Goal: Information Seeking & Learning: Get advice/opinions

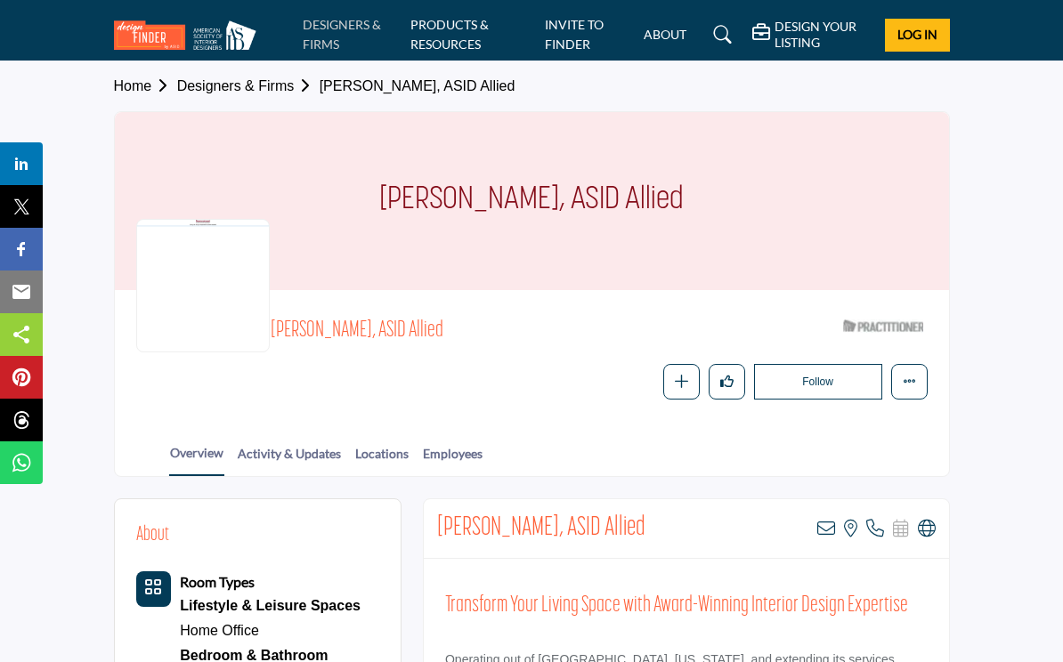
click at [355, 26] on link "DESIGNERS & FIRMS" at bounding box center [342, 34] width 78 height 35
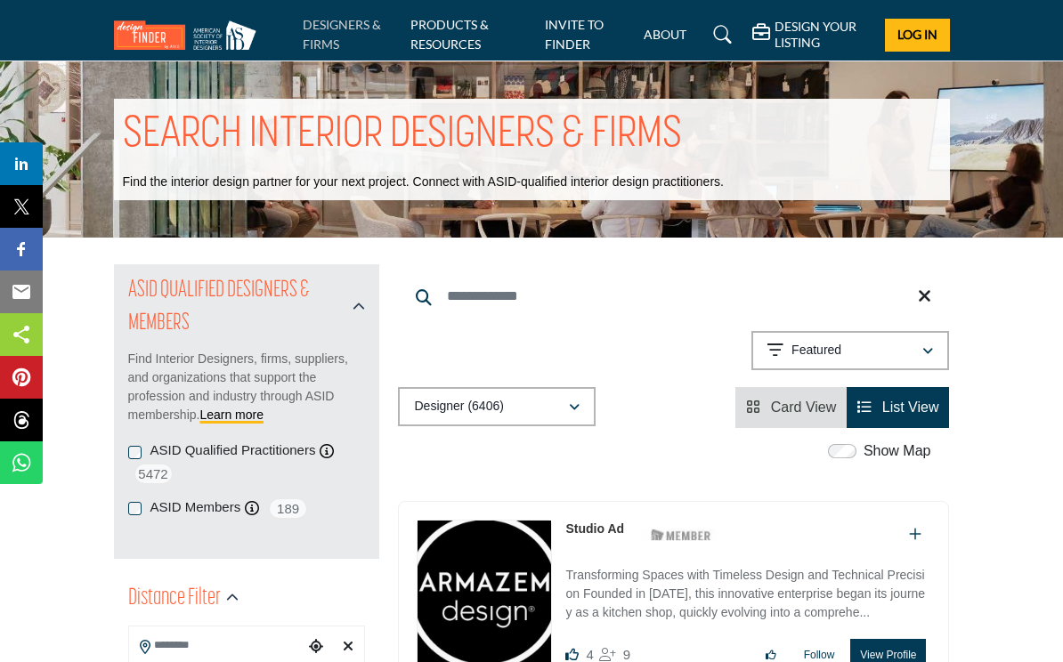
click at [330, 37] on link "DESIGNERS & FIRMS" at bounding box center [342, 34] width 78 height 35
click at [319, 17] on link "DESIGNERS & FIRMS" at bounding box center [342, 34] width 78 height 35
click at [321, 25] on link "DESIGNERS & FIRMS" at bounding box center [342, 34] width 78 height 35
click at [337, 28] on link "DESIGNERS & FIRMS" at bounding box center [342, 34] width 78 height 35
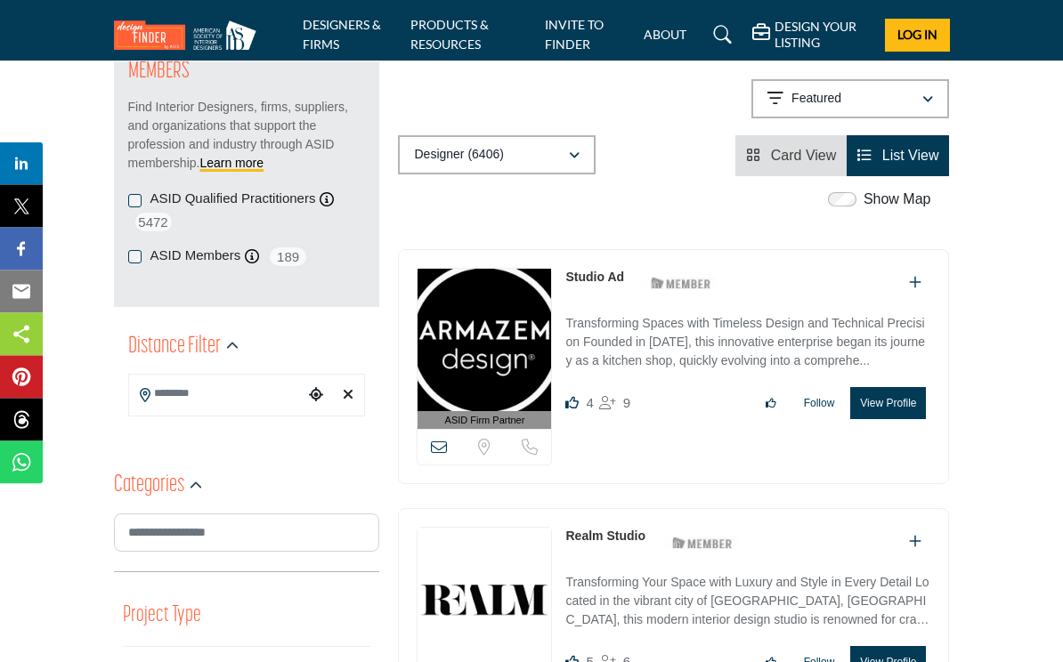
scroll to position [252, 0]
click at [927, 95] on icon "button" at bounding box center [927, 99] width 11 height 12
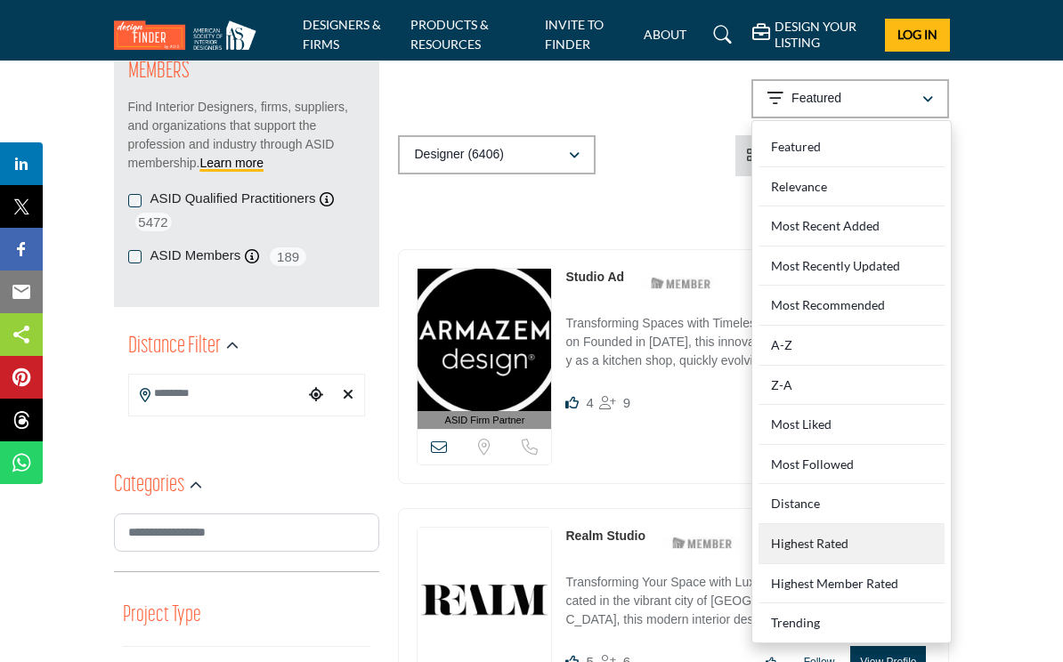
click at [827, 534] on Rated "Highest Rated" at bounding box center [851, 544] width 186 height 40
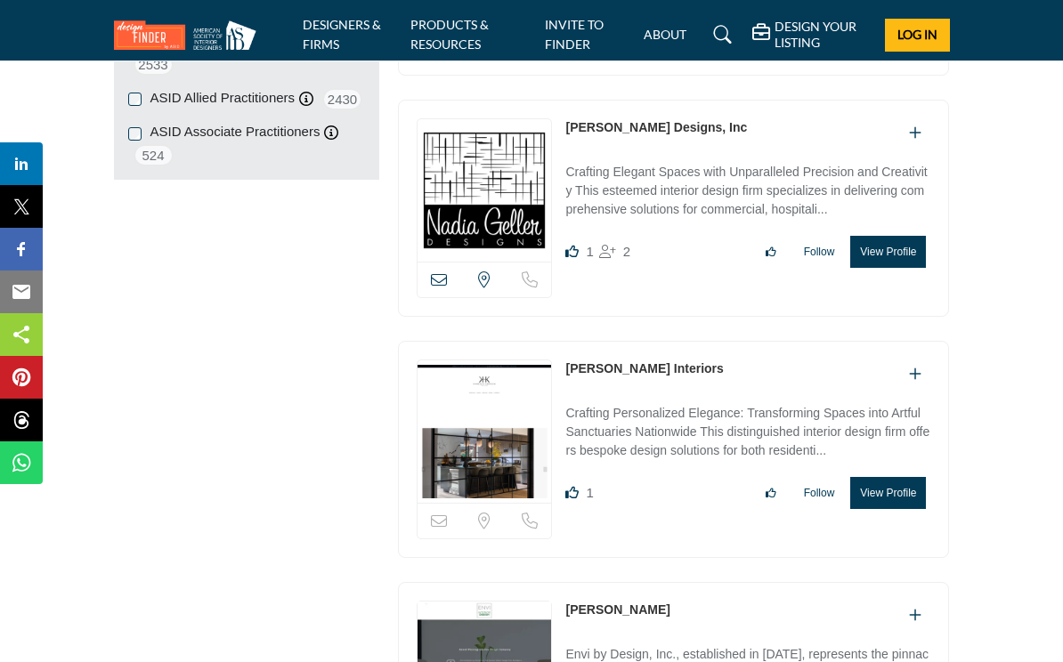
scroll to position [2105, 0]
